Goal: Transaction & Acquisition: Download file/media

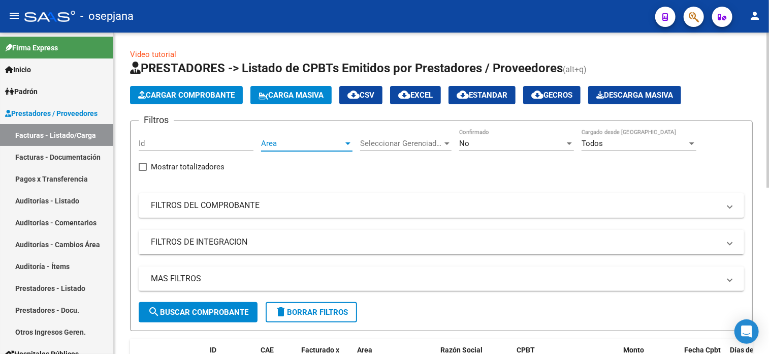
click at [273, 141] on span "Area" at bounding box center [302, 143] width 82 height 9
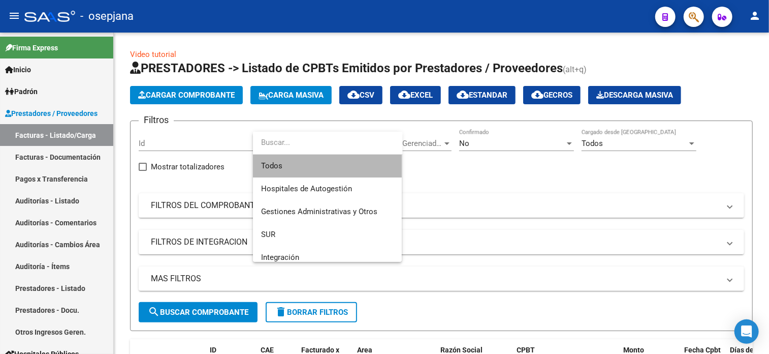
click at [280, 166] on span "Todos" at bounding box center [327, 165] width 133 height 23
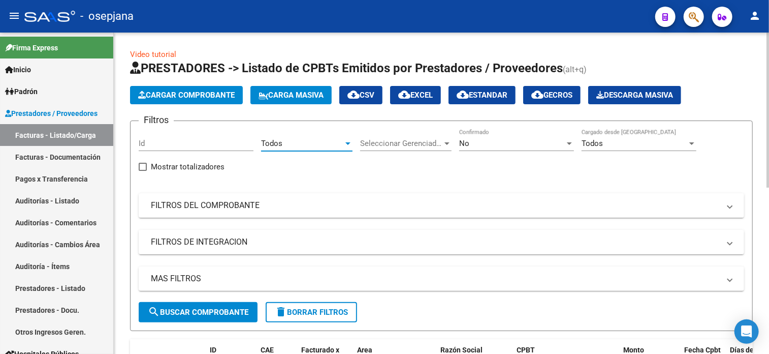
click at [387, 140] on span "Seleccionar Gerenciador" at bounding box center [401, 143] width 82 height 9
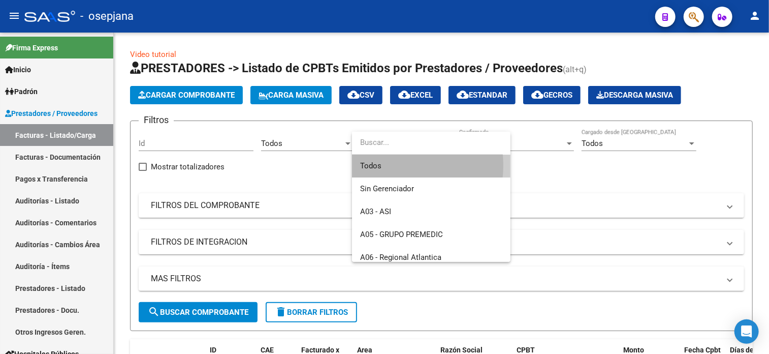
click at [388, 165] on span "Todos" at bounding box center [431, 165] width 142 height 23
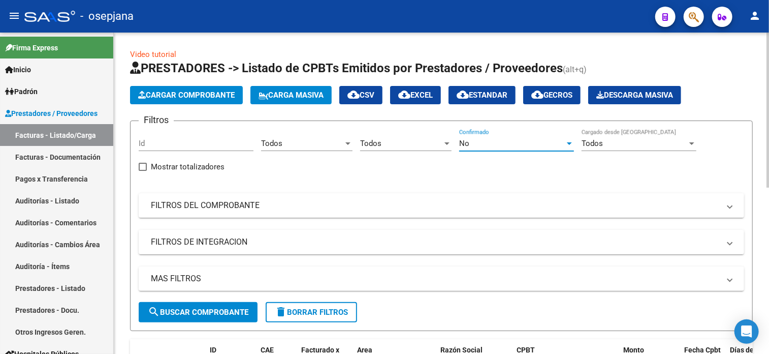
click at [535, 142] on div "No" at bounding box center [512, 143] width 106 height 9
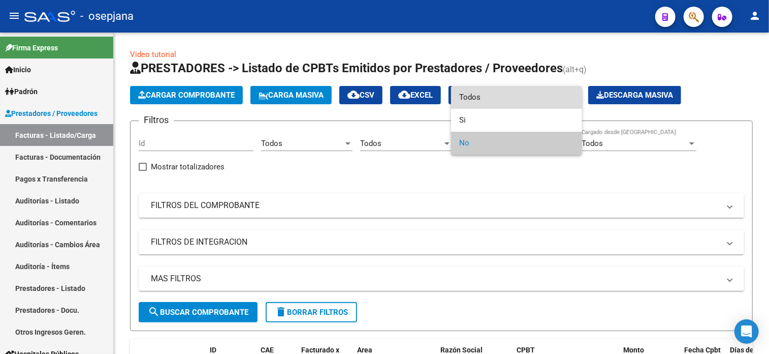
click at [466, 98] on span "Todos" at bounding box center [516, 97] width 115 height 23
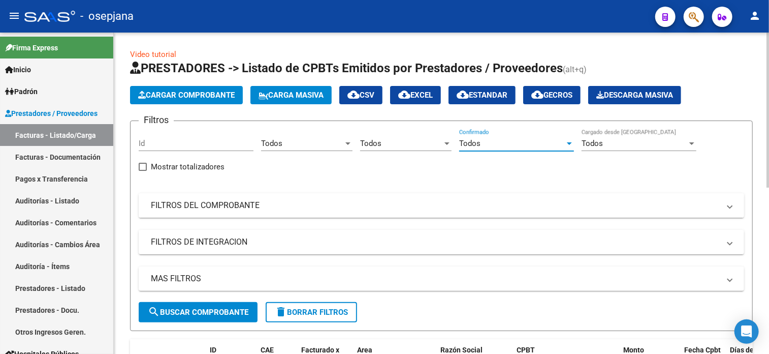
click at [390, 208] on mat-panel-title "FILTROS DEL COMPROBANTE" at bounding box center [435, 205] width 569 height 11
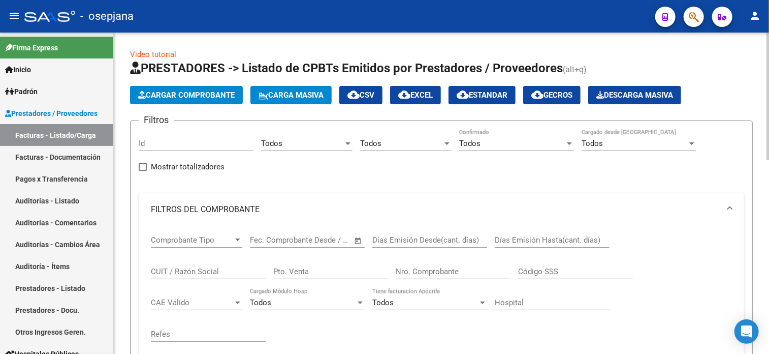
click at [310, 271] on input "Pto. Venta" at bounding box center [330, 271] width 115 height 9
type input "8"
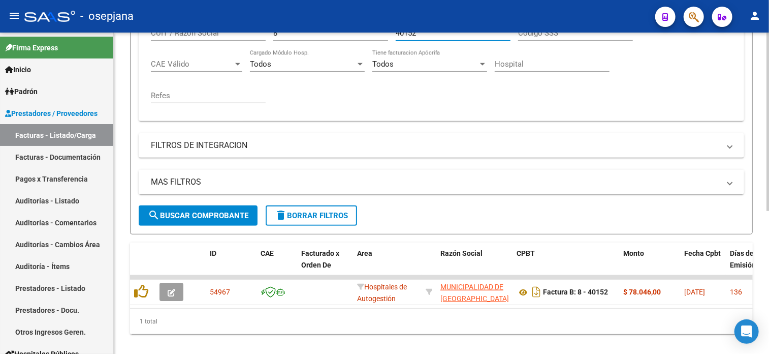
scroll to position [247, 0]
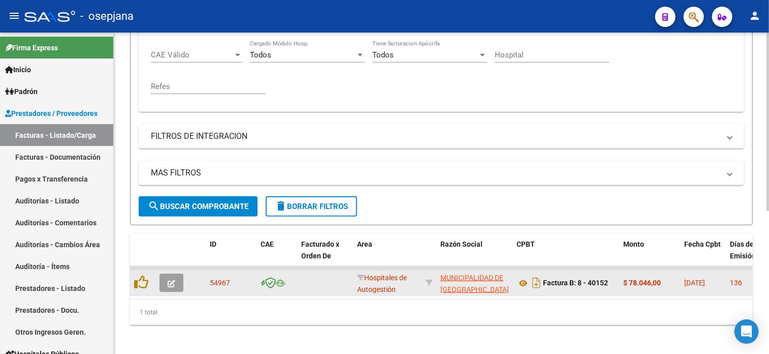
type input "40152"
click at [174, 290] on button "button" at bounding box center [172, 282] width 24 height 18
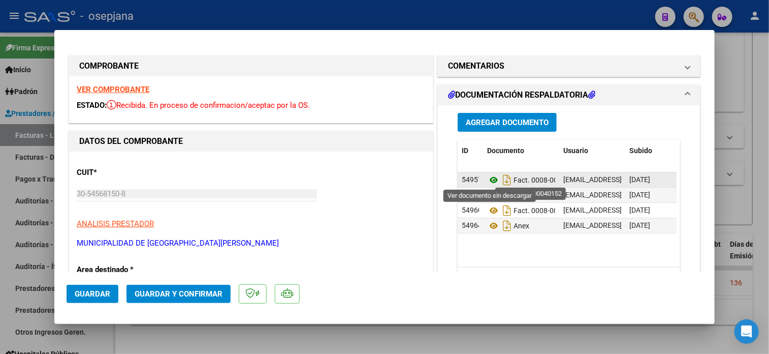
click at [490, 182] on icon at bounding box center [493, 180] width 13 height 12
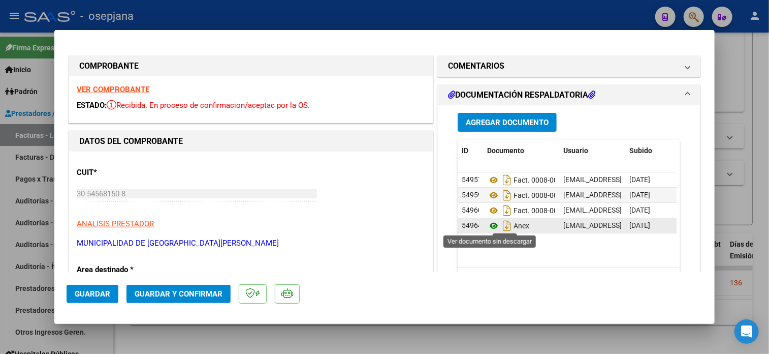
click at [494, 230] on icon at bounding box center [493, 225] width 13 height 12
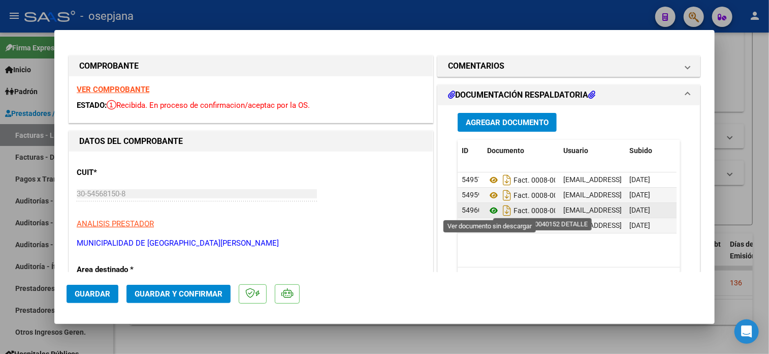
click at [487, 206] on icon at bounding box center [493, 210] width 13 height 12
